Goal: Browse casually: Explore the website without a specific task or goal

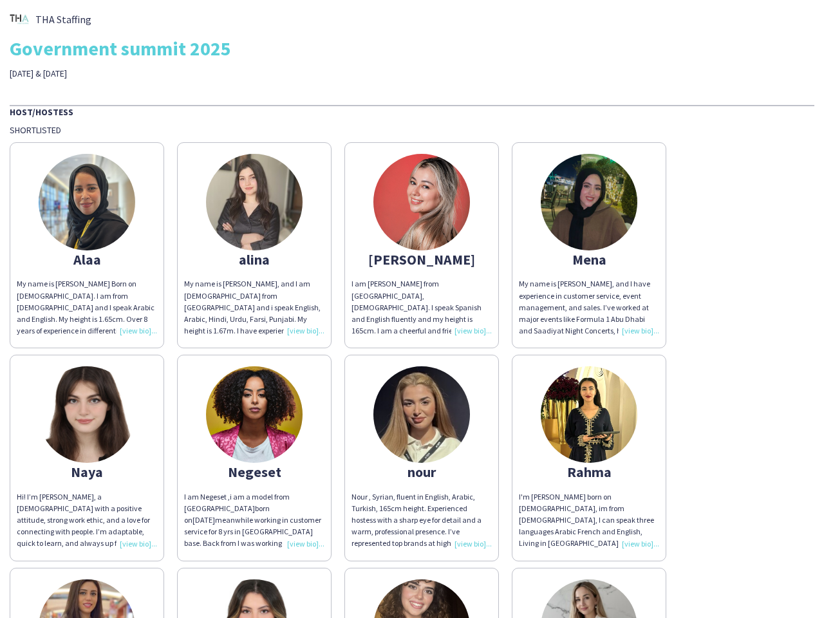
click at [412, 309] on div "I am [PERSON_NAME] from [GEOGRAPHIC_DATA], [DEMOGRAPHIC_DATA]. I speak Spanish …" at bounding box center [422, 307] width 140 height 59
click at [87, 245] on img at bounding box center [87, 202] width 97 height 97
click at [254, 245] on img at bounding box center [254, 202] width 97 height 97
click at [422, 245] on img at bounding box center [422, 202] width 97 height 97
click at [589, 245] on img at bounding box center [589, 202] width 97 height 97
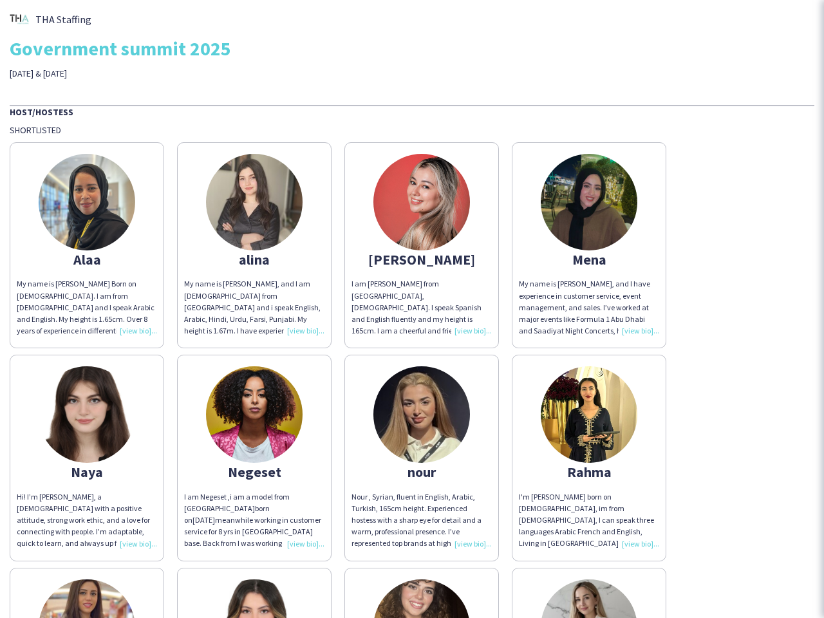
click at [87, 458] on img at bounding box center [87, 414] width 97 height 97
click at [254, 458] on img at bounding box center [254, 414] width 97 height 97
click at [422, 458] on img at bounding box center [422, 414] width 97 height 97
click at [589, 458] on img at bounding box center [589, 414] width 97 height 97
click at [87, 593] on img at bounding box center [87, 628] width 97 height 97
